Goal: Entertainment & Leisure: Consume media (video, audio)

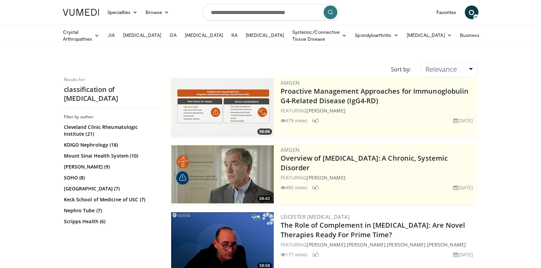
scroll to position [68, 0]
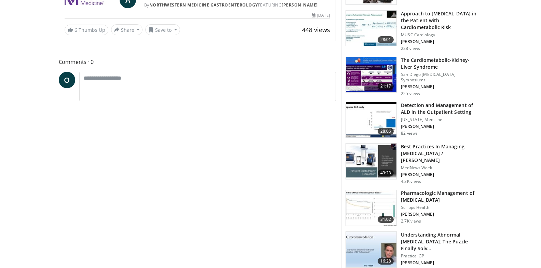
scroll to position [74, 0]
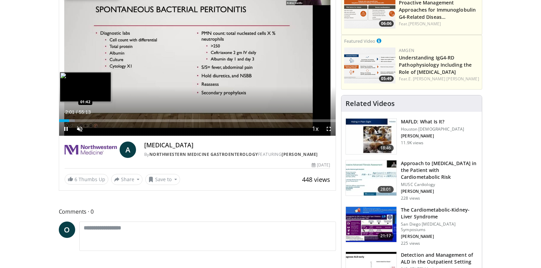
click at [67, 119] on div "Loaded : 5.69% 02:01 01:42" at bounding box center [197, 120] width 277 height 3
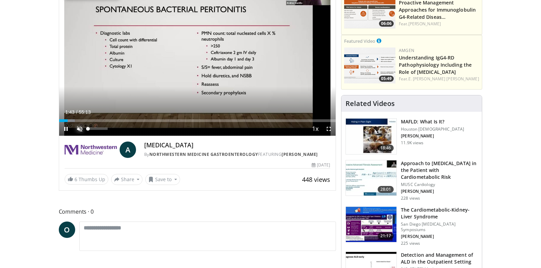
click at [81, 127] on span "Video Player" at bounding box center [80, 129] width 14 height 14
drag, startPoint x: 106, startPoint y: 128, endPoint x: 101, endPoint y: 128, distance: 4.8
click at [101, 128] on div "Volume Level" at bounding box center [94, 128] width 13 height 2
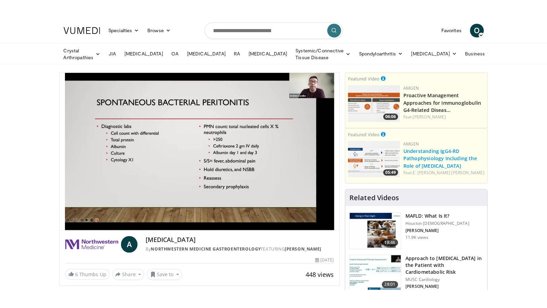
scroll to position [0, 0]
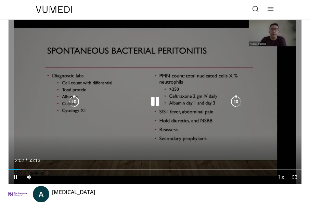
click at [155, 101] on icon "Video Player" at bounding box center [155, 102] width 14 height 14
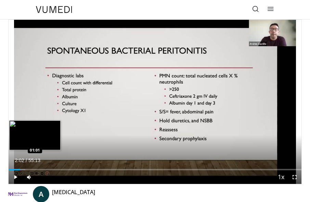
click at [13, 170] on div "Loaded : 5.69% 02:02 01:01" at bounding box center [155, 169] width 293 height 1
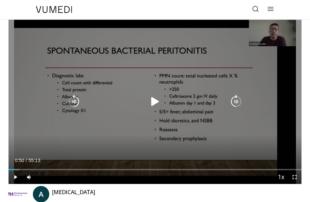
click at [154, 99] on icon "Video Player" at bounding box center [155, 102] width 14 height 14
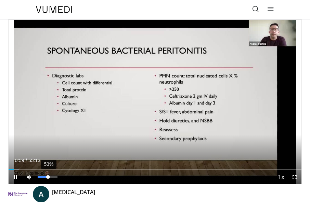
click at [48, 177] on div "Volume Level" at bounding box center [43, 177] width 10 height 2
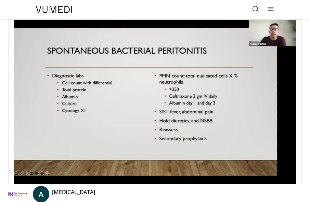
click at [303, 193] on div "**********" at bounding box center [154, 172] width 303 height 307
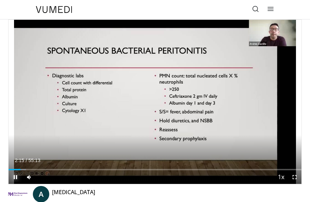
click at [13, 180] on span "Video Player" at bounding box center [16, 178] width 14 height 14
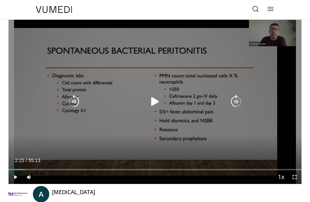
click at [157, 101] on icon "Video Player" at bounding box center [155, 102] width 14 height 14
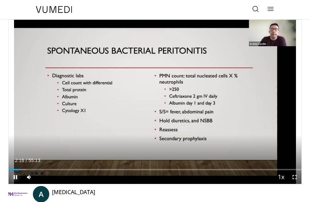
click at [16, 177] on span "Video Player" at bounding box center [16, 178] width 14 height 14
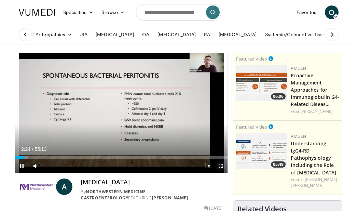
click at [221, 166] on span "Video Player" at bounding box center [221, 166] width 14 height 14
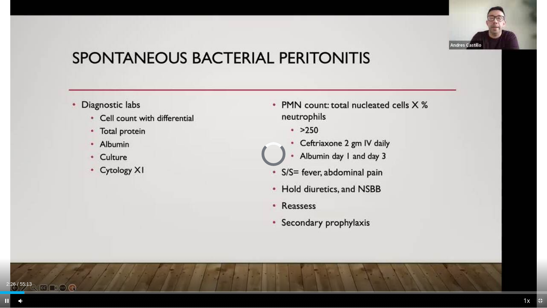
click at [538, 268] on span "Video Player" at bounding box center [540, 301] width 14 height 14
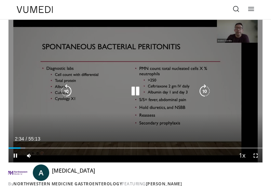
click at [133, 94] on icon "Video Player" at bounding box center [135, 91] width 14 height 14
click at [132, 92] on icon "Video Player" at bounding box center [135, 91] width 14 height 14
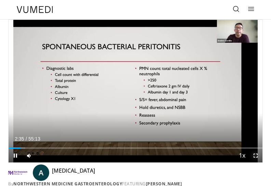
click at [256, 156] on span "Video Player" at bounding box center [256, 156] width 14 height 14
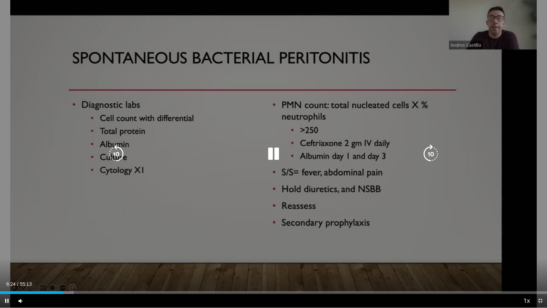
click at [248, 148] on div "Video Player" at bounding box center [273, 154] width 328 height 14
click at [270, 152] on icon "Video Player" at bounding box center [273, 153] width 19 height 19
